Goal: Navigation & Orientation: Find specific page/section

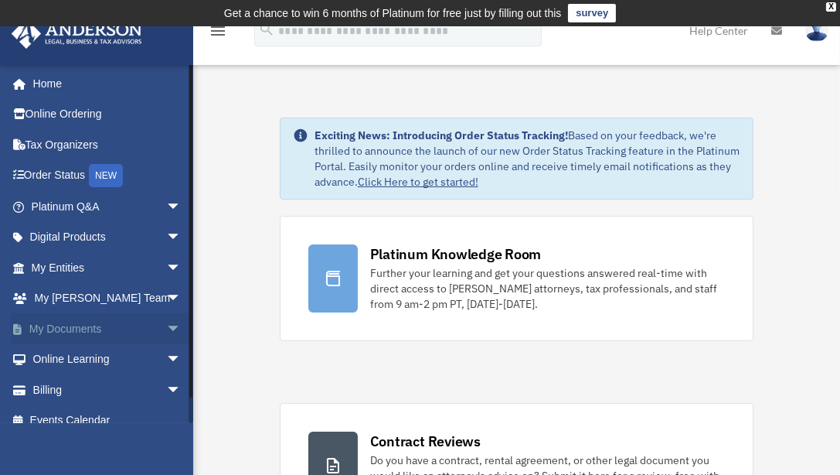
click at [73, 325] on link "My Documents arrow_drop_down" at bounding box center [108, 328] width 194 height 31
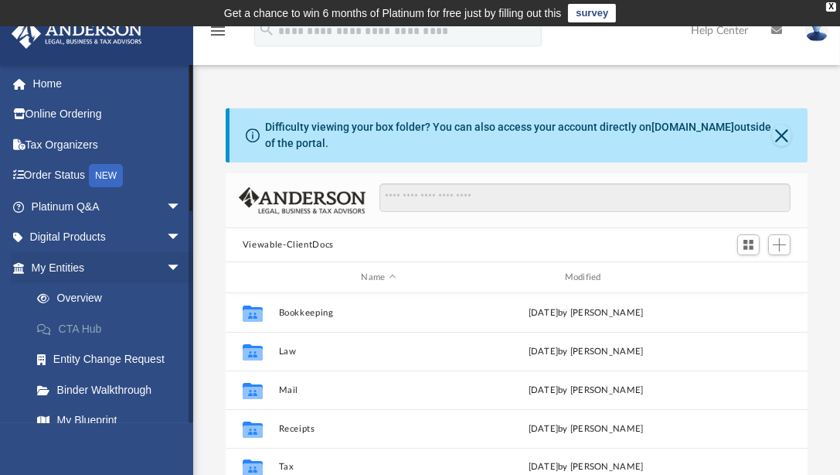
scroll to position [340, 570]
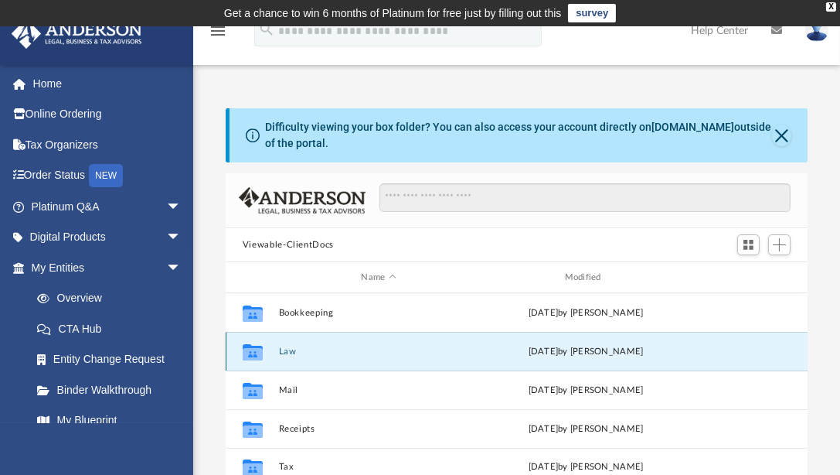
click at [284, 351] on button "Law" at bounding box center [378, 351] width 200 height 10
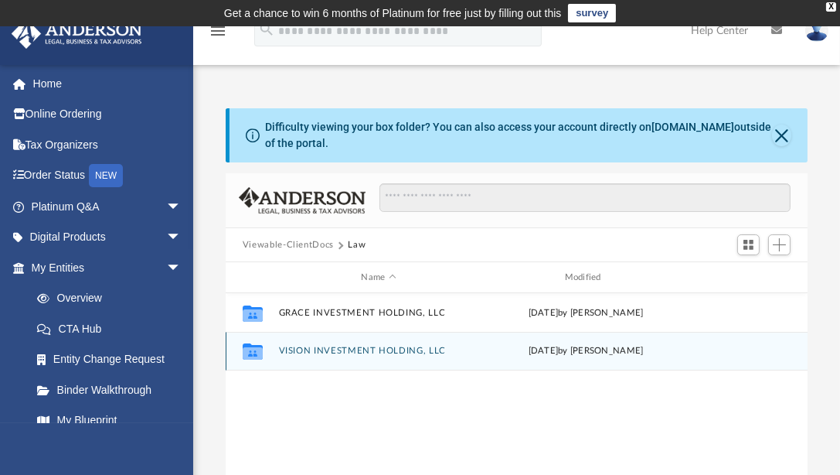
click at [337, 345] on button "VISION INVESTMENT HOLDING, LLC" at bounding box center [378, 350] width 200 height 10
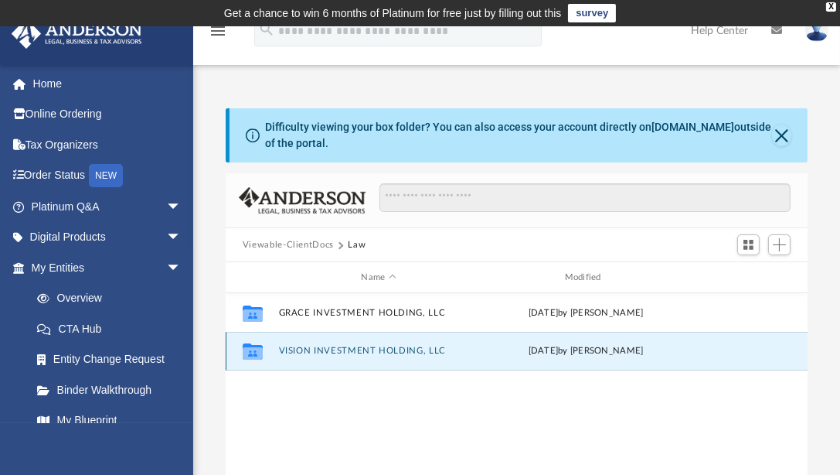
click at [337, 345] on button "VISION INVESTMENT HOLDING, LLC" at bounding box center [378, 350] width 200 height 10
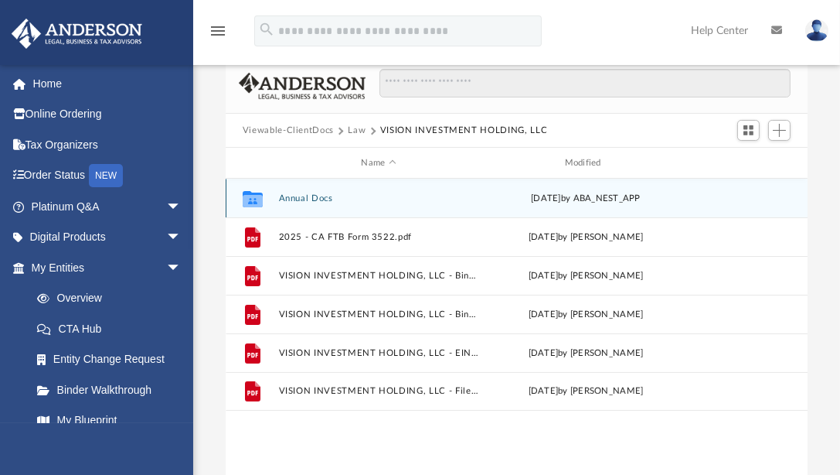
scroll to position [142, 0]
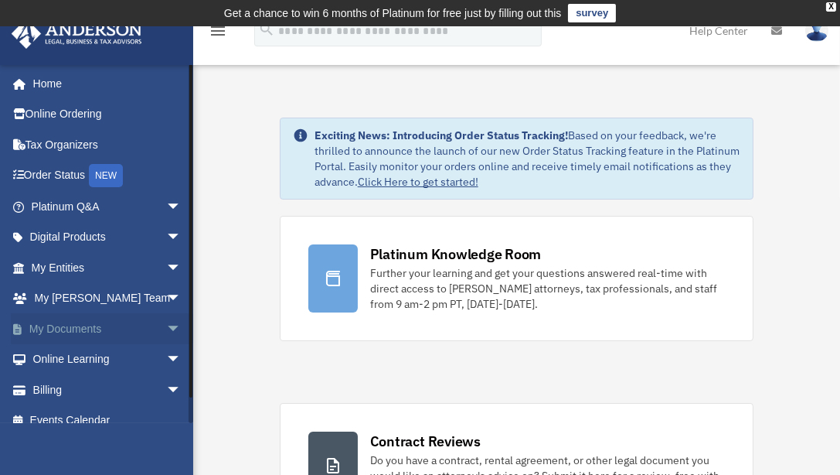
click at [77, 326] on link "My Documents arrow_drop_down" at bounding box center [108, 328] width 194 height 31
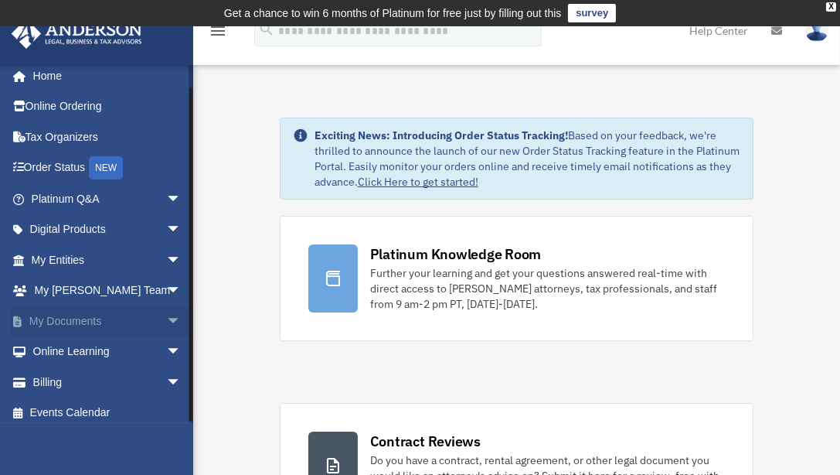
scroll to position [15, 0]
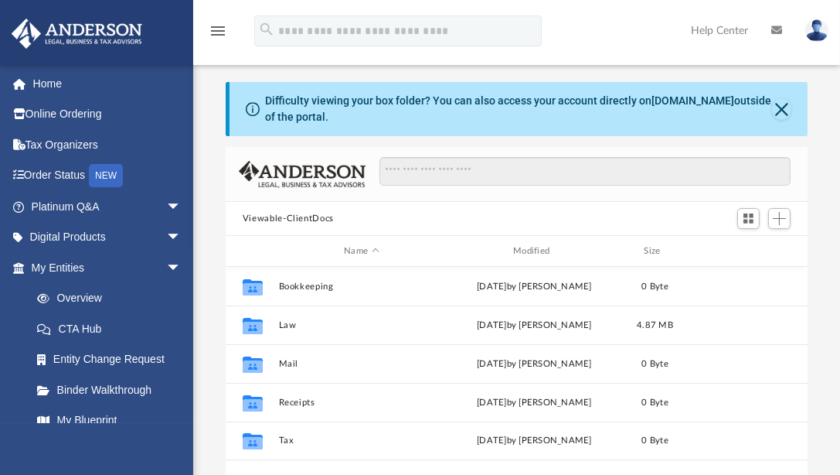
scroll to position [340, 570]
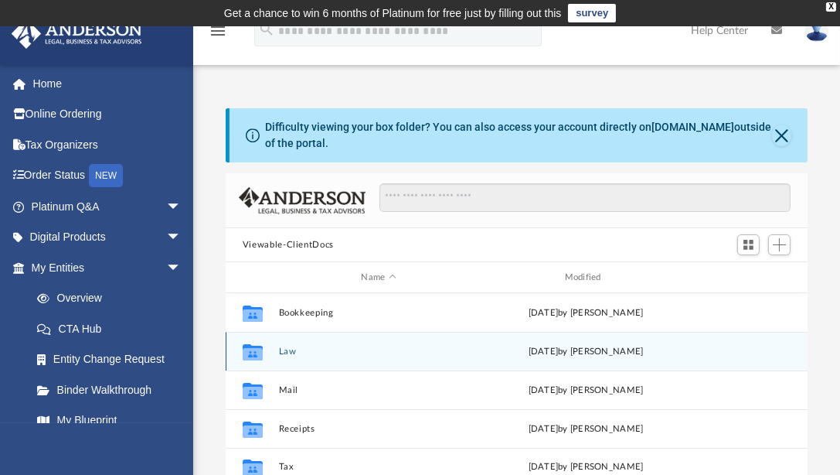
click at [284, 350] on button "Law" at bounding box center [378, 351] width 200 height 10
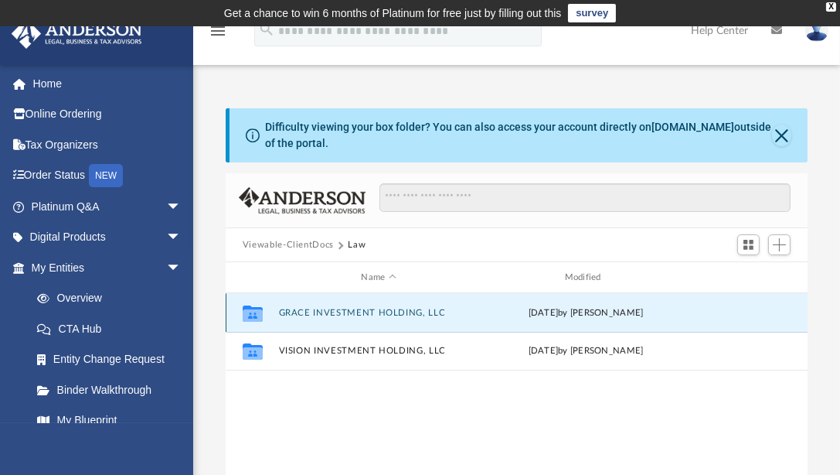
click at [381, 310] on button "GRACE INVESTMENT HOLDING, LLC" at bounding box center [378, 313] width 200 height 10
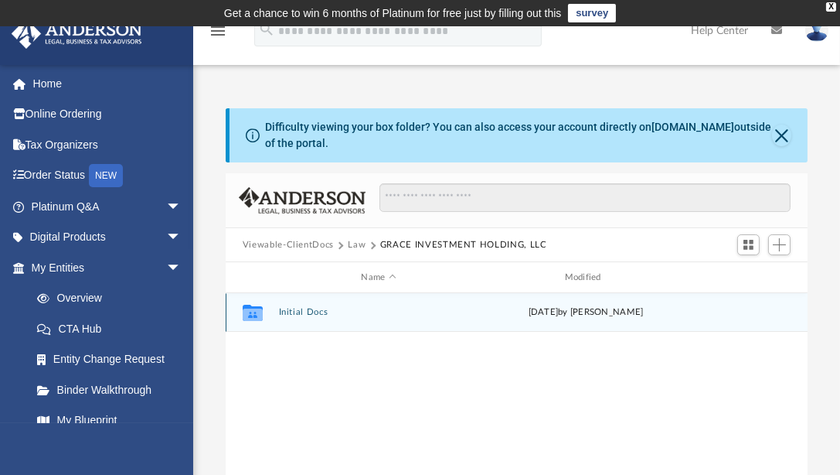
click at [312, 310] on button "Initial Docs" at bounding box center [378, 312] width 200 height 10
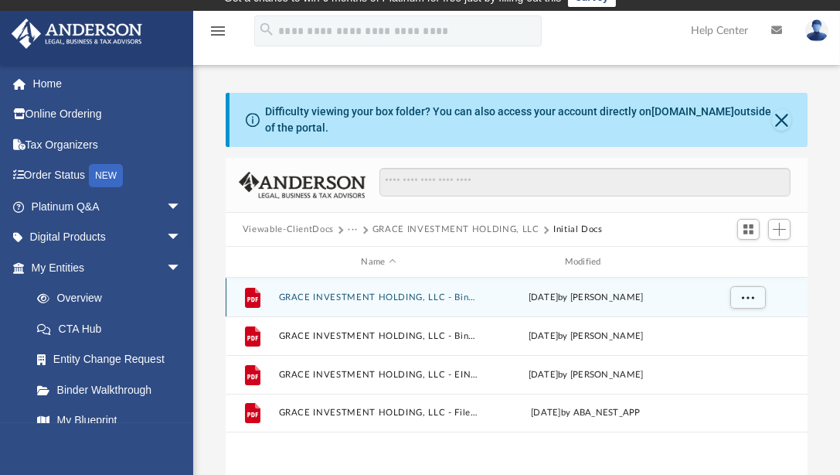
scroll to position [0, 0]
